Goal: Task Accomplishment & Management: Use online tool/utility

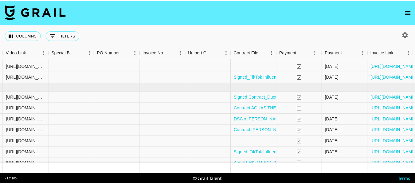
scroll to position [75, 577]
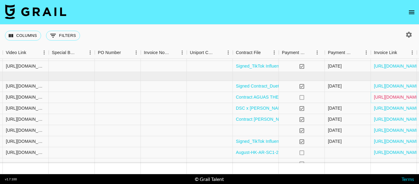
click at [383, 96] on link "https://in.xero.com/FMkoi6CZfl1GxJQ9UptqGl4m0QRIvtxd1OafZjTf" at bounding box center [397, 97] width 46 height 6
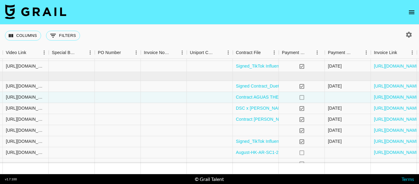
click at [412, 10] on icon "open drawer" at bounding box center [412, 12] width 6 height 4
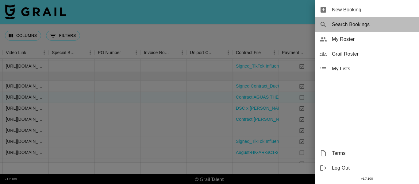
click at [369, 27] on span "Search Bookings" at bounding box center [373, 24] width 82 height 7
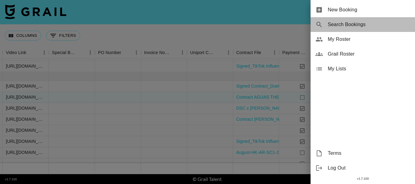
select select "id"
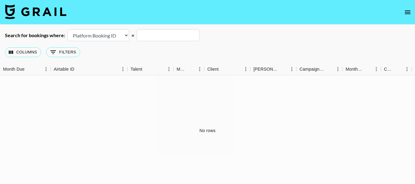
click at [410, 10] on icon "open drawer" at bounding box center [407, 12] width 7 height 7
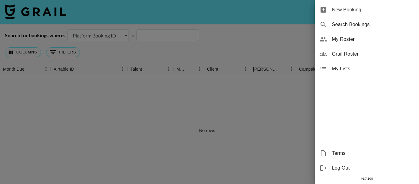
click at [355, 50] on div "Grail Roster" at bounding box center [367, 54] width 104 height 15
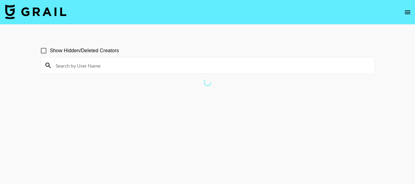
click at [109, 59] on div at bounding box center [207, 65] width 333 height 16
drag, startPoint x: 113, startPoint y: 64, endPoint x: 127, endPoint y: 61, distance: 14.7
click at [113, 64] on input at bounding box center [211, 65] width 319 height 10
paste input "https://www.tiktok.com/@childishdom?lang=en"
type input "https://www.tiktok.com/@childishdom?lang=en"
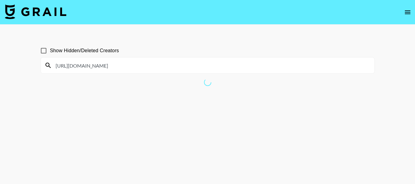
click at [192, 66] on input "https://www.tiktok.com/@childishdom?lang=en" at bounding box center [211, 65] width 319 height 10
click at [156, 66] on input "https://www.tiktok.com/@childishdom?lang=en" at bounding box center [211, 65] width 319 height 10
click at [121, 71] on div at bounding box center [207, 65] width 333 height 16
click at [119, 66] on input at bounding box center [211, 65] width 319 height 10
paste input "[URL][DOMAIN_NAME]"
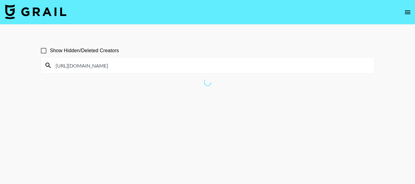
type input "[URL][DOMAIN_NAME]"
click at [405, 11] on icon "open drawer" at bounding box center [407, 12] width 7 height 7
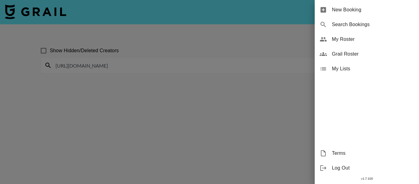
click at [360, 42] on span "My Roster" at bounding box center [373, 39] width 82 height 7
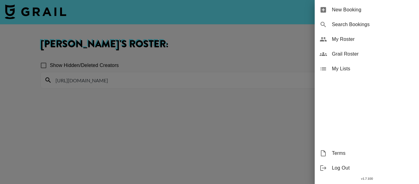
click at [271, 40] on div at bounding box center [209, 92] width 419 height 184
